Goal: Task Accomplishment & Management: Complete application form

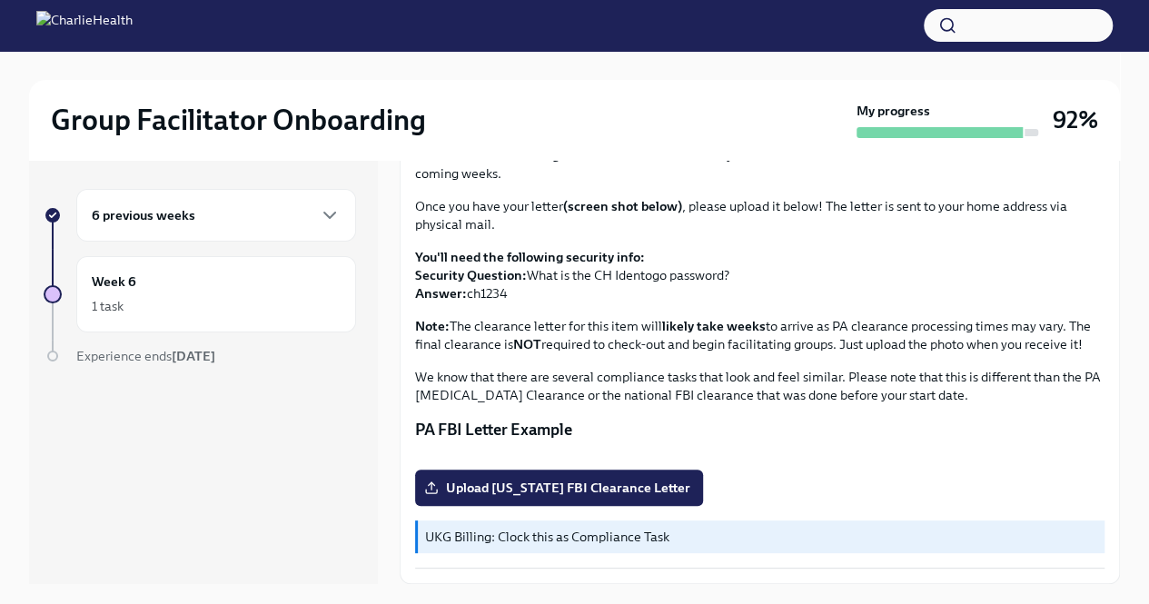
scroll to position [361, 0]
click at [549, 490] on span "Upload [US_STATE] FBI Clearance Letter" at bounding box center [559, 488] width 263 height 18
click at [0, 0] on input "Upload [US_STATE] FBI Clearance Letter" at bounding box center [0, 0] width 0 height 0
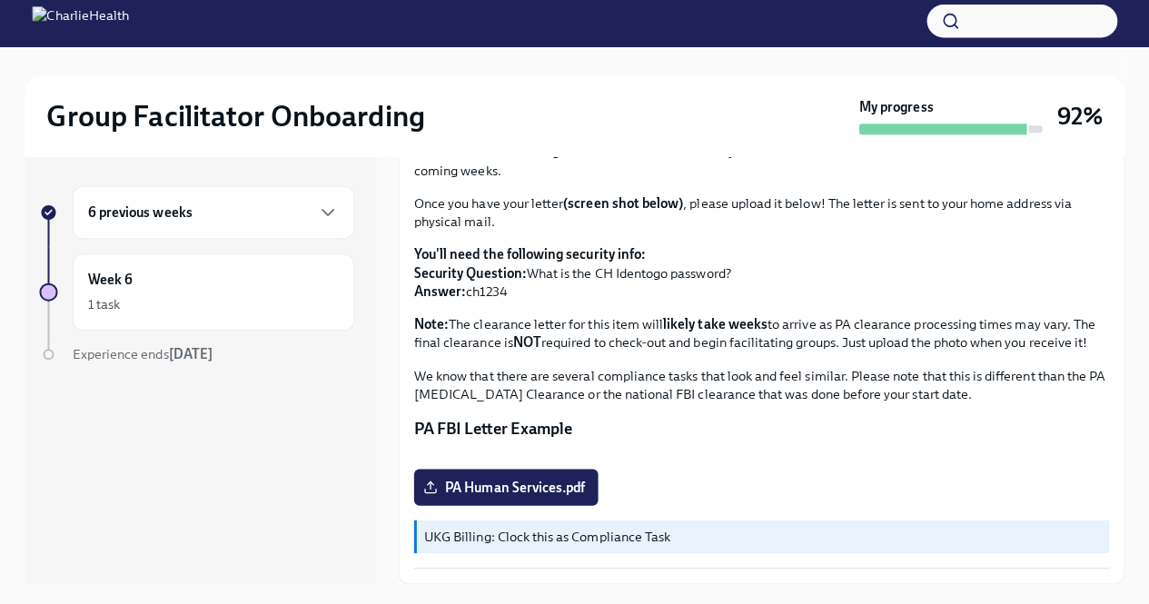
scroll to position [0, 0]
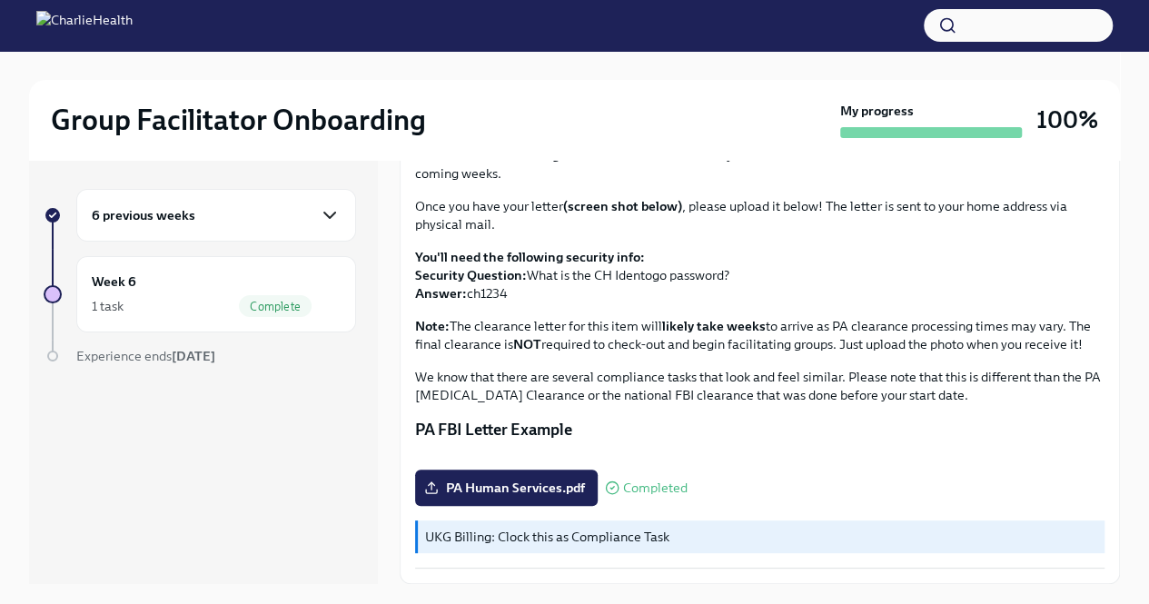
click at [333, 214] on icon "button" at bounding box center [329, 215] width 11 height 5
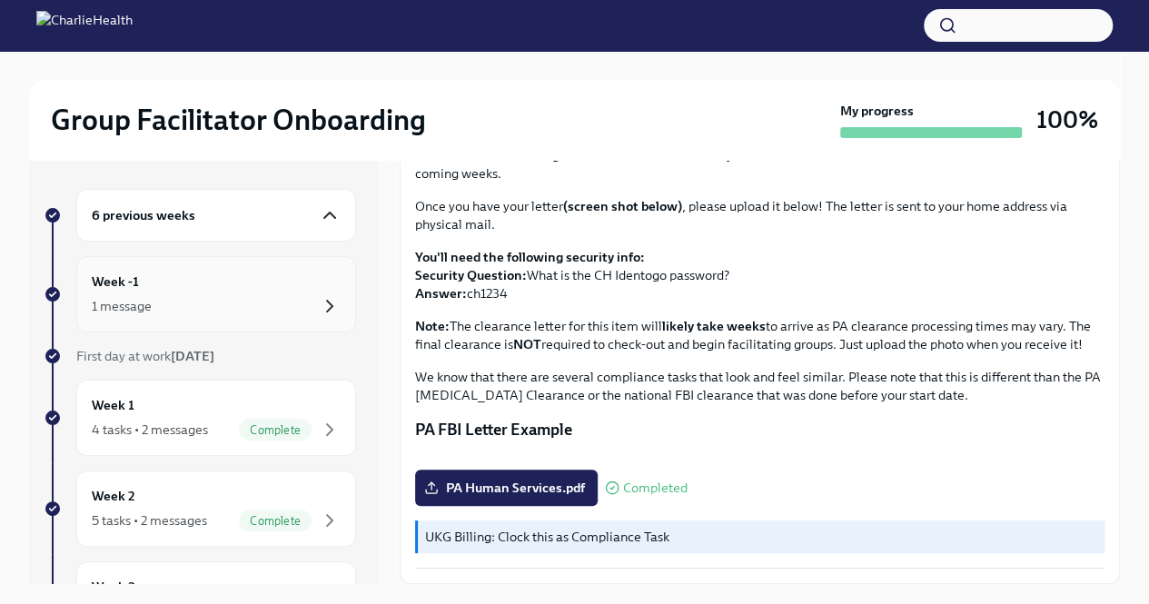
click at [319, 305] on icon "button" at bounding box center [330, 306] width 22 height 22
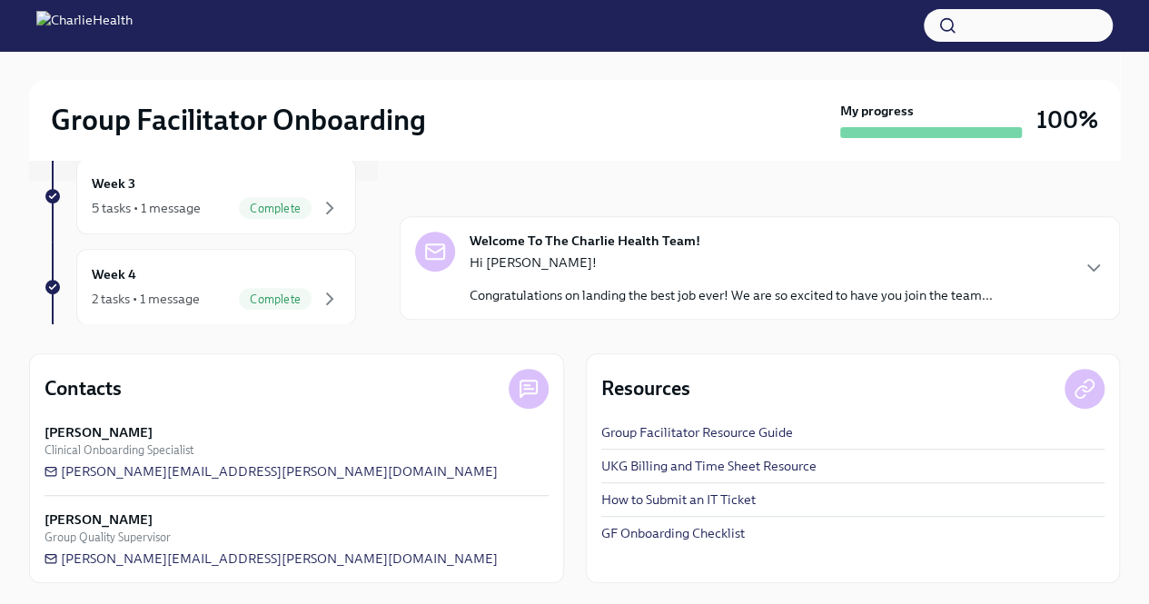
scroll to position [145, 0]
click at [145, 203] on div "5 tasks • 1 message" at bounding box center [146, 206] width 109 height 18
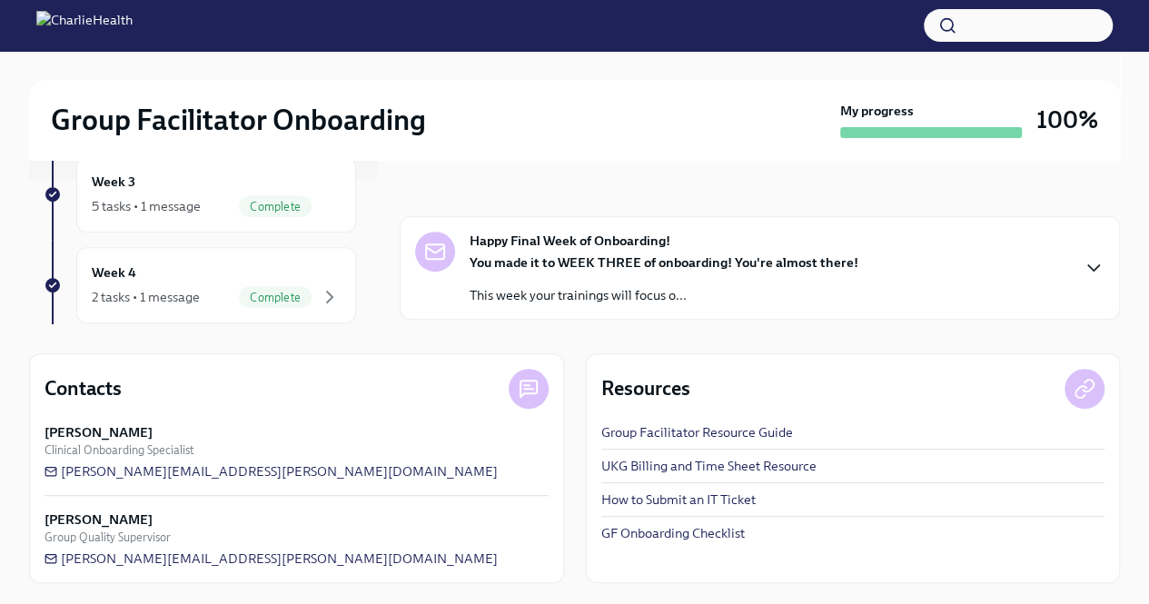
click at [1083, 264] on icon "button" at bounding box center [1094, 268] width 22 height 22
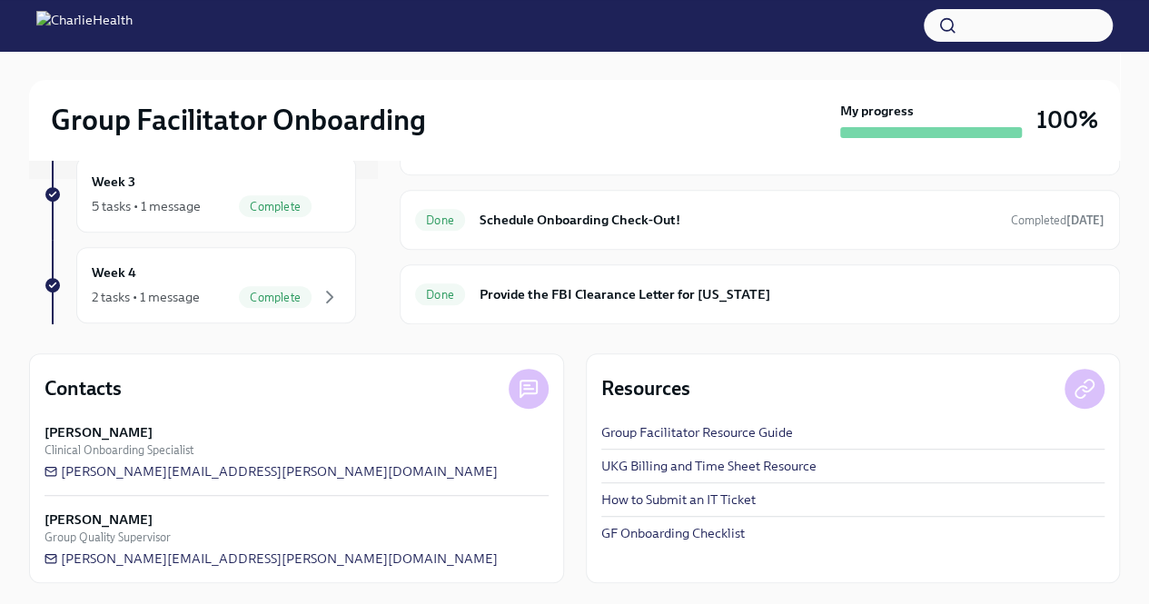
scroll to position [1083, 0]
click at [724, 301] on h6 "Provide the FBI Clearance Letter for [US_STATE]" at bounding box center [792, 294] width 625 height 20
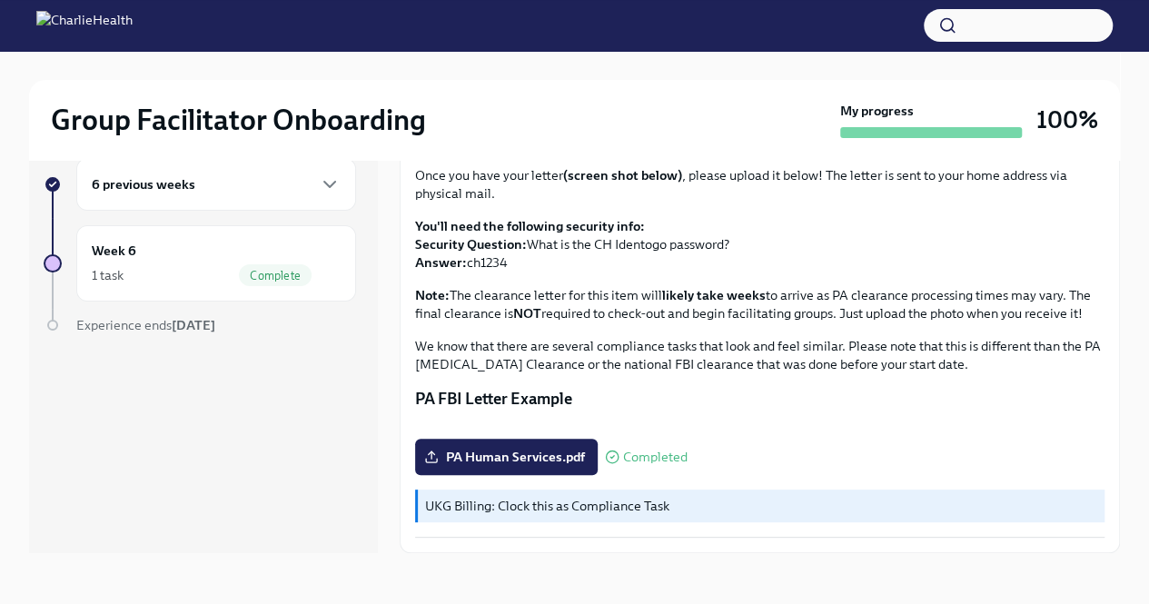
scroll to position [361, 0]
